Goal: Task Accomplishment & Management: Manage account settings

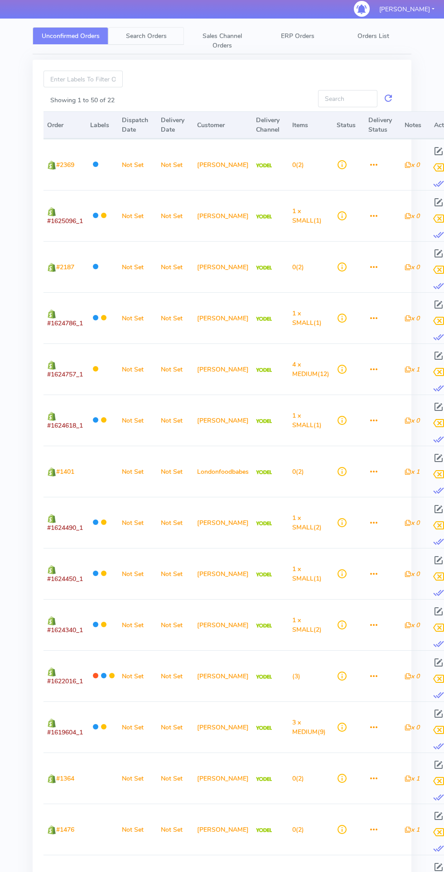
click at [152, 31] on link "Search Orders" at bounding box center [146, 36] width 76 height 18
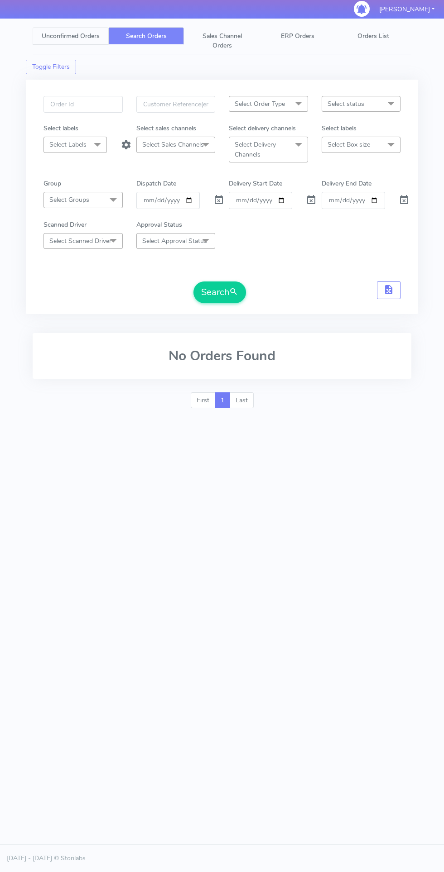
click at [84, 31] on link "Unconfirmed Orders" at bounding box center [71, 36] width 76 height 18
